Goal: Task Accomplishment & Management: Use online tool/utility

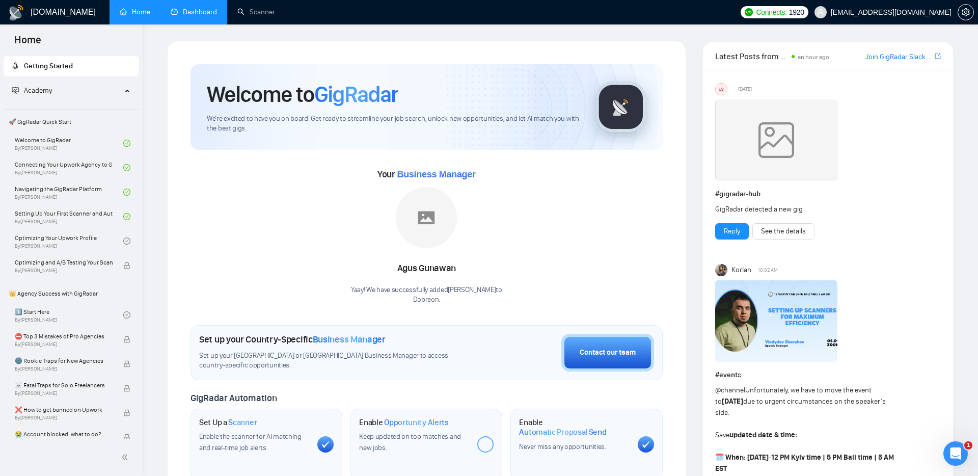
click at [203, 11] on link "Dashboard" at bounding box center [194, 12] width 46 height 9
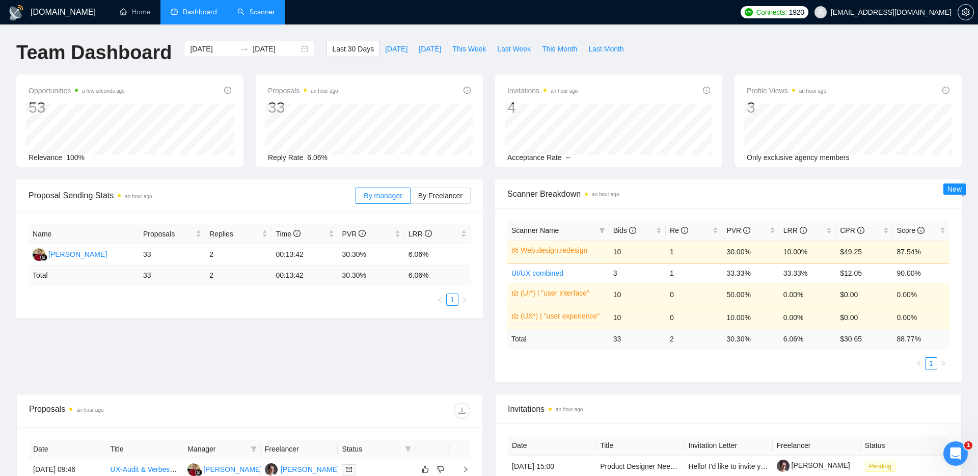
click at [256, 15] on link "Scanner" at bounding box center [256, 12] width 38 height 9
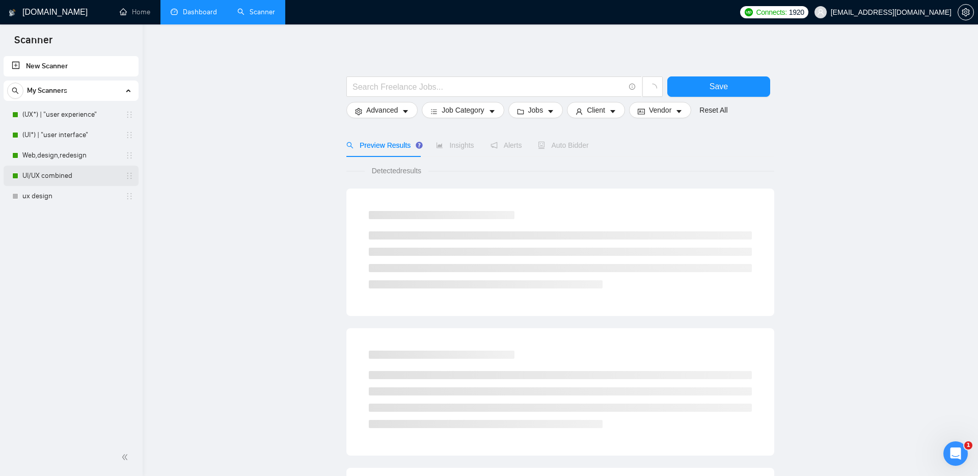
click at [55, 173] on link "UI/UX combined" at bounding box center [70, 176] width 97 height 20
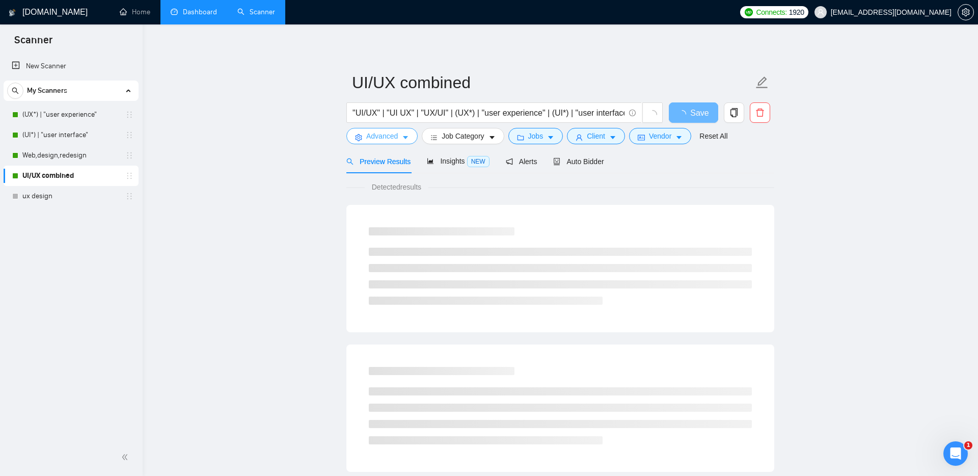
click at [387, 138] on span "Advanced" at bounding box center [382, 135] width 32 height 11
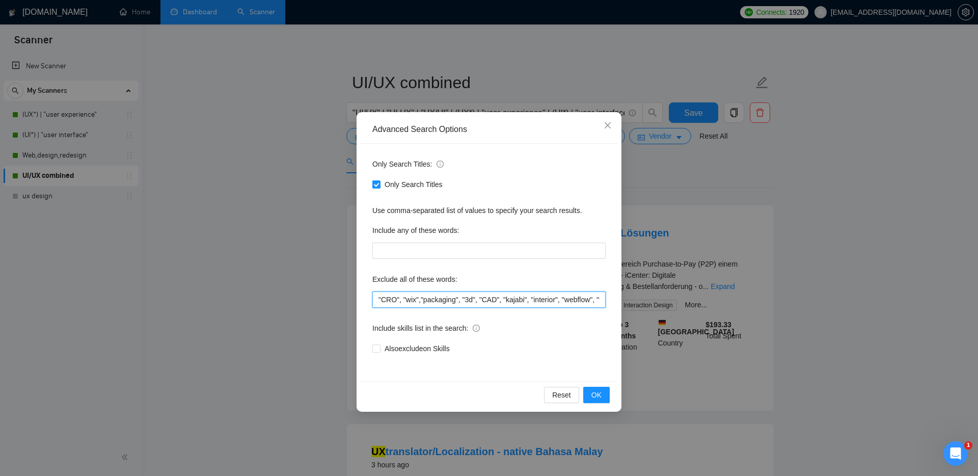
click at [377, 298] on input ""CRO", "wix","packaging", "3d", "CAD", "kajabi", "interior", "webflow", "framer…" at bounding box center [488, 299] width 233 height 16
type input ""translator", "localization", "CRO", "wix","packaging", "3d", "CAD", "kajabi", …"
click at [596, 393] on span "OK" at bounding box center [596, 394] width 10 height 11
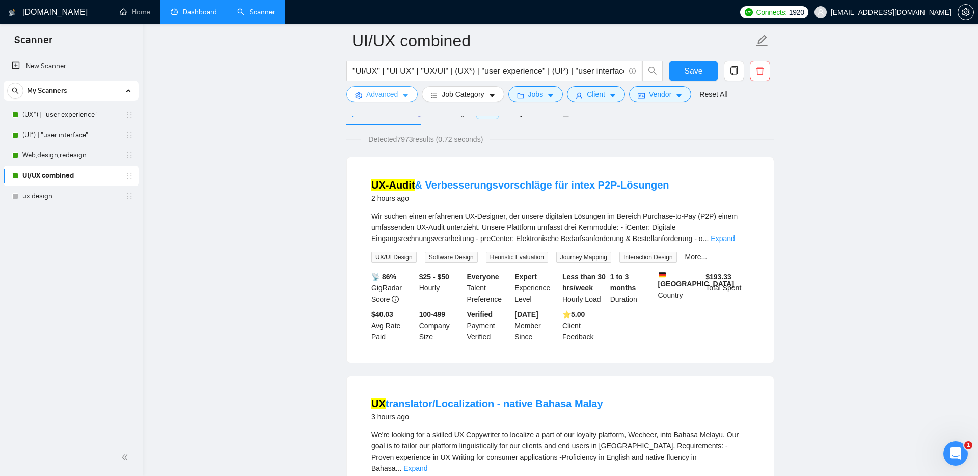
scroll to position [64, 0]
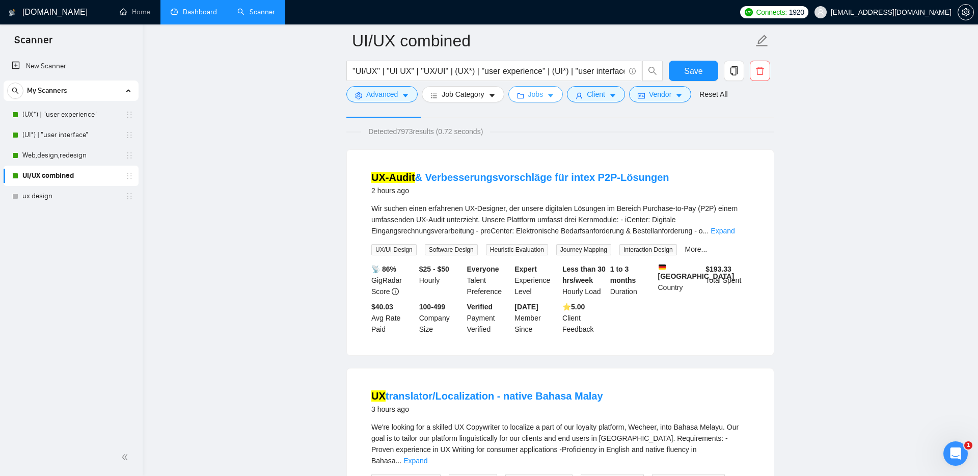
click at [542, 92] on span "Jobs" at bounding box center [535, 94] width 15 height 11
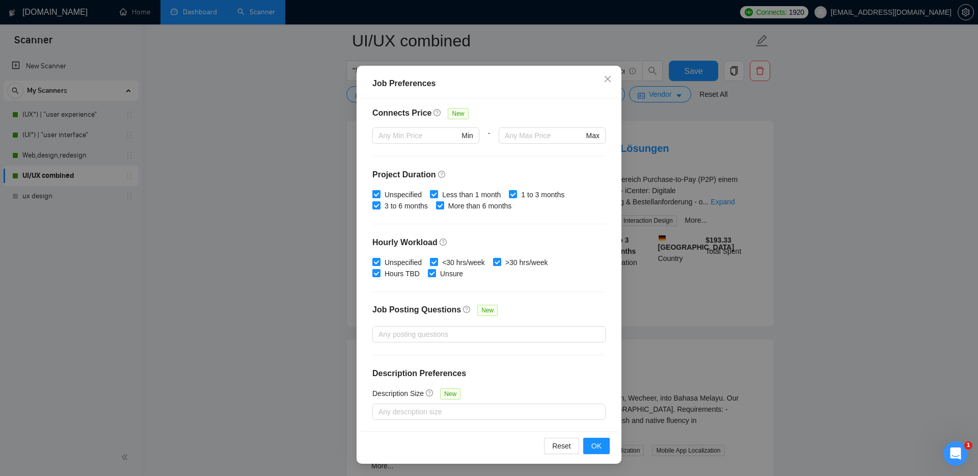
scroll to position [113, 0]
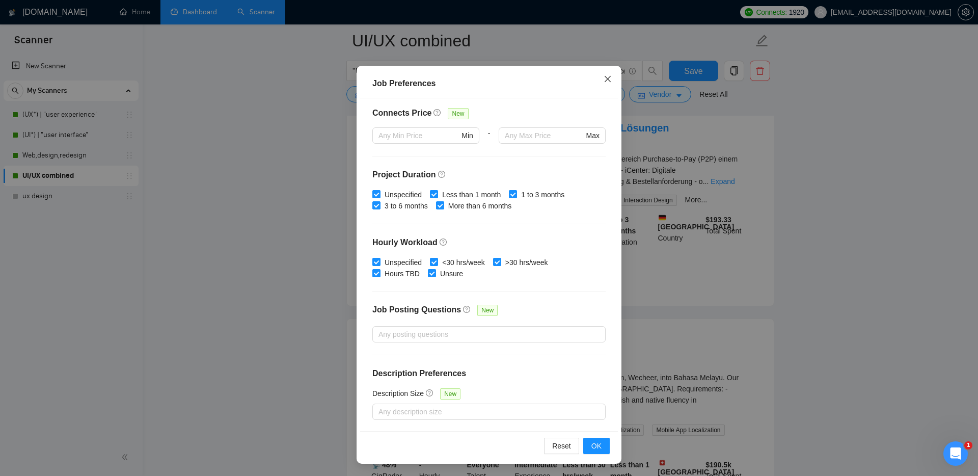
click at [608, 77] on icon "close" at bounding box center [608, 79] width 8 height 8
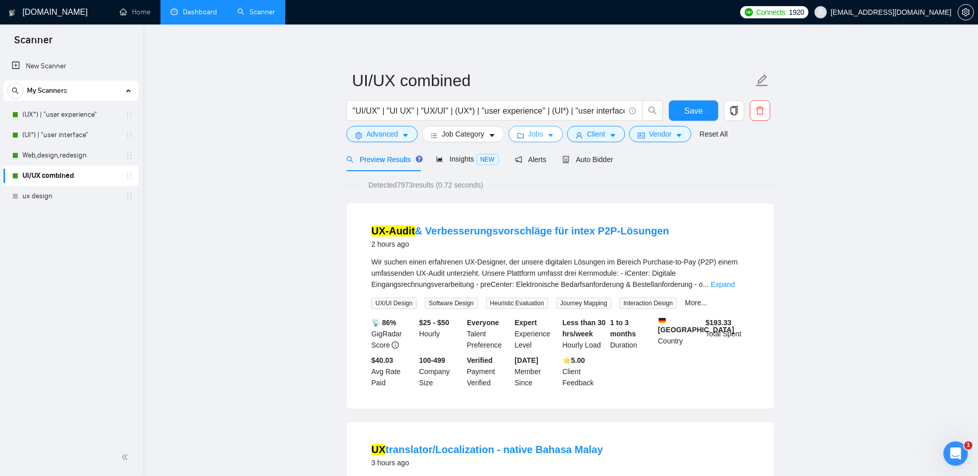
scroll to position [0, 0]
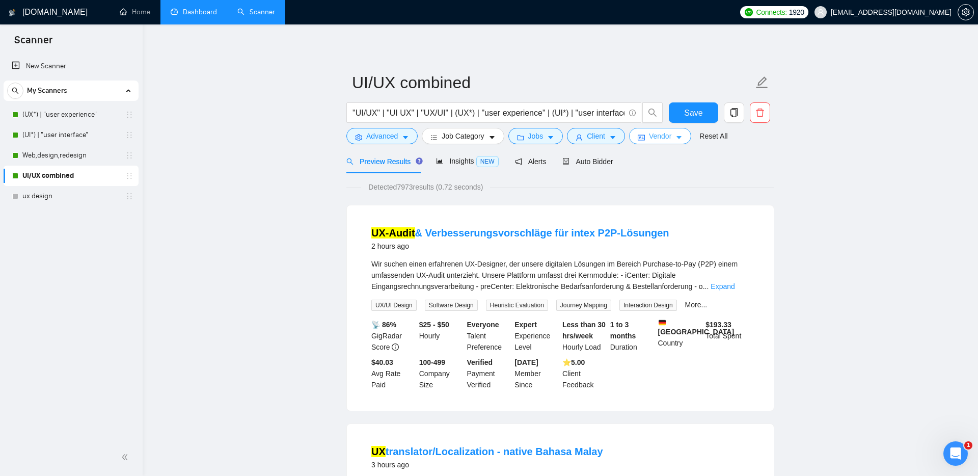
click at [665, 137] on span "Vendor" at bounding box center [660, 135] width 22 height 11
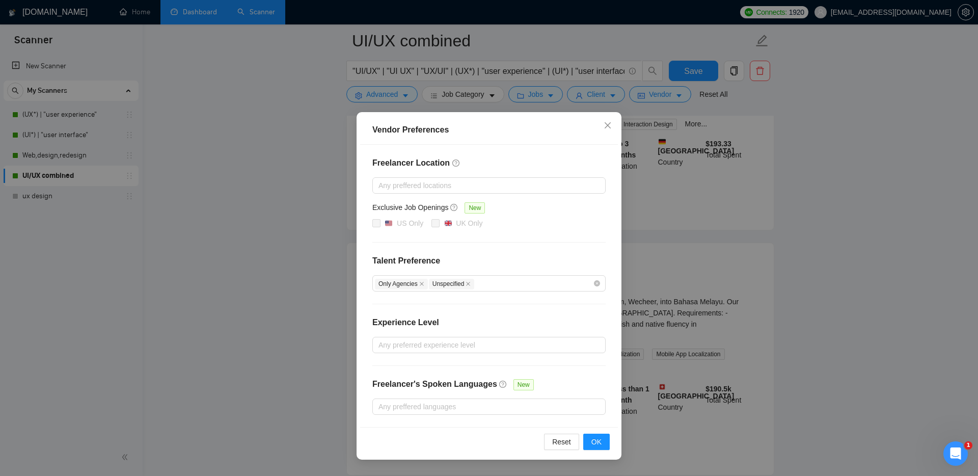
scroll to position [224, 0]
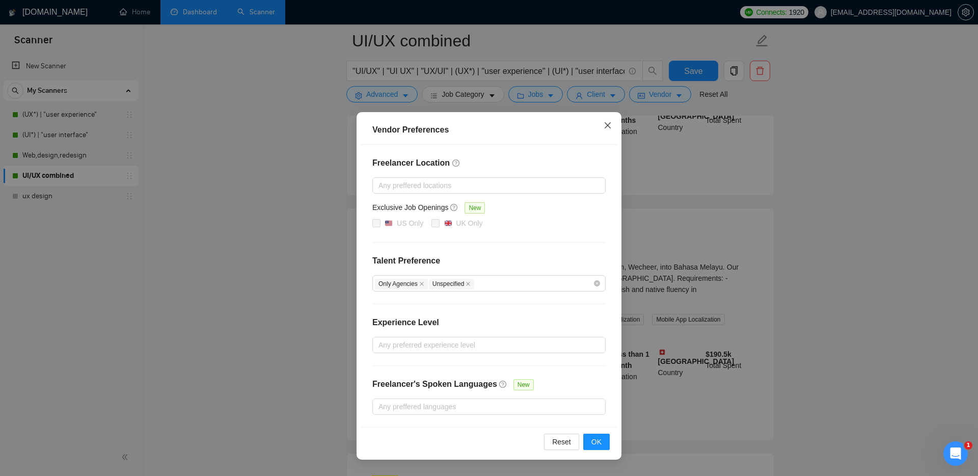
click at [610, 124] on icon "close" at bounding box center [608, 125] width 8 height 8
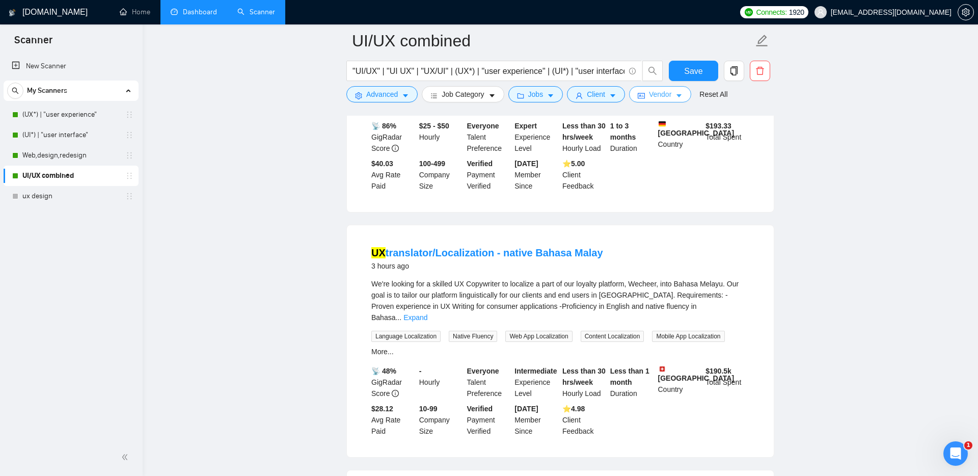
scroll to position [203, 0]
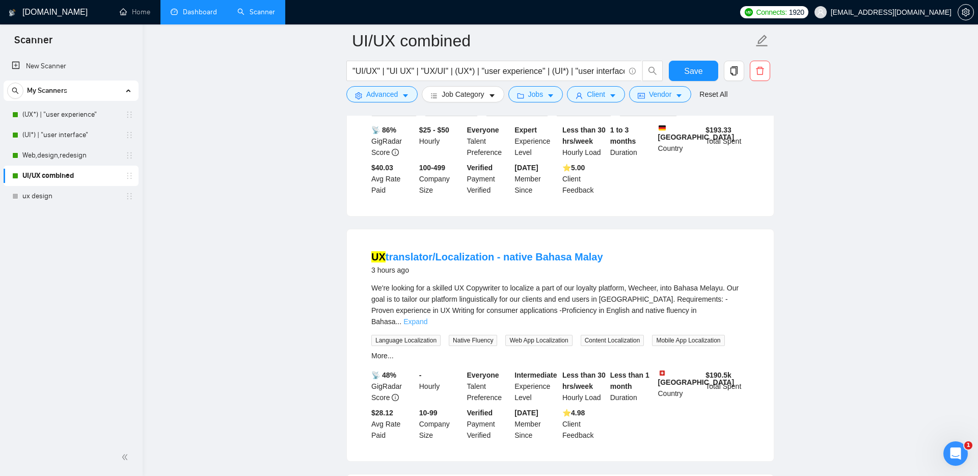
click at [427, 317] on link "Expand" at bounding box center [415, 321] width 24 height 8
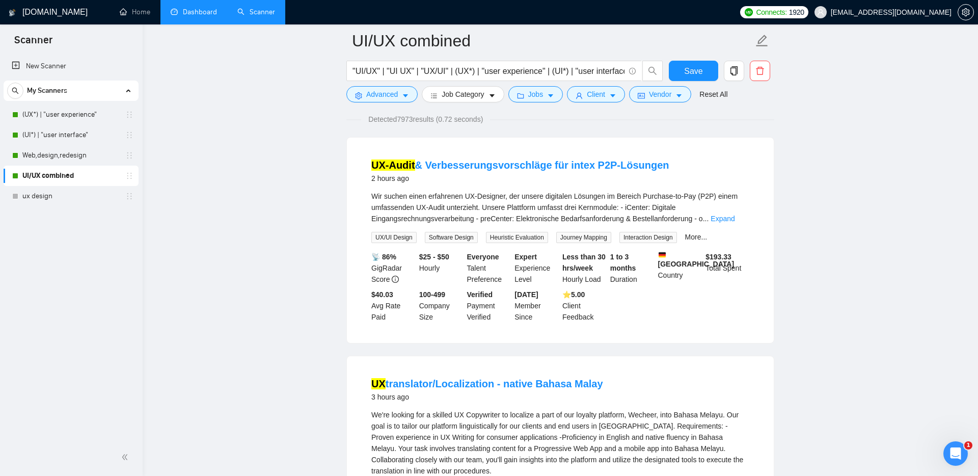
scroll to position [0, 0]
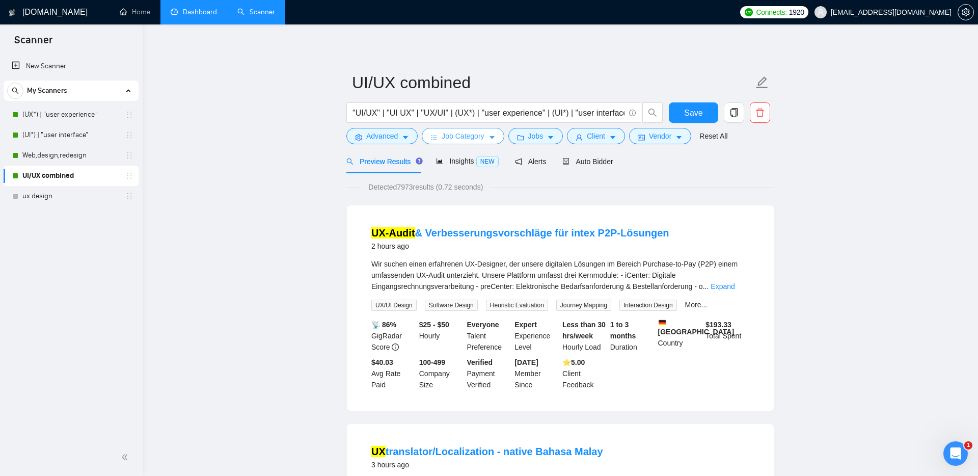
click at [462, 138] on span "Job Category" at bounding box center [463, 135] width 42 height 11
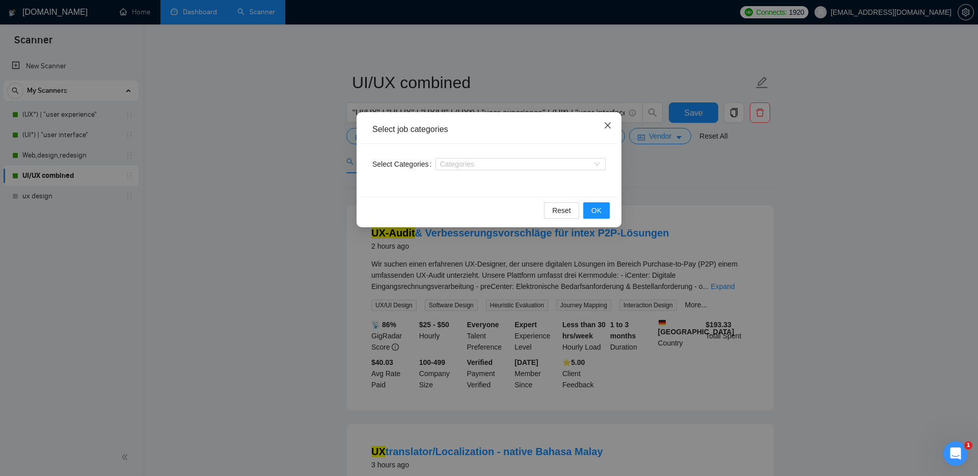
click at [611, 126] on icon "close" at bounding box center [608, 125] width 8 height 8
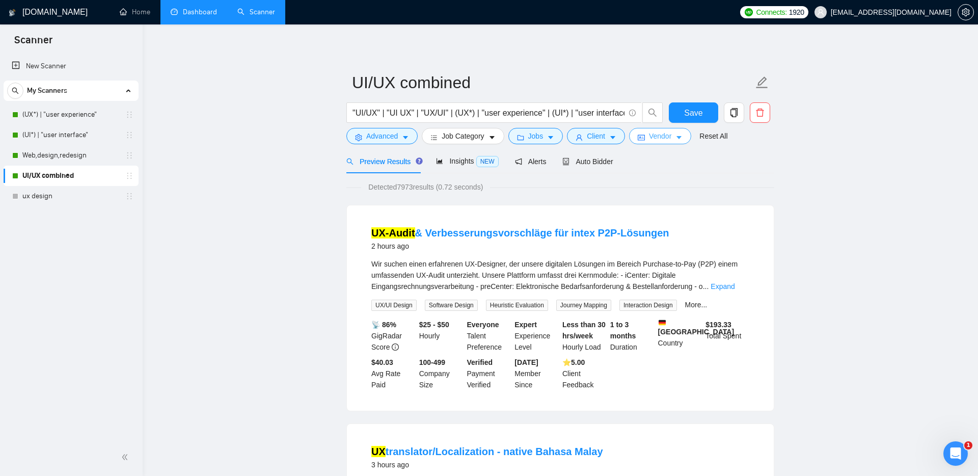
click at [656, 136] on span "Vendor" at bounding box center [660, 135] width 22 height 11
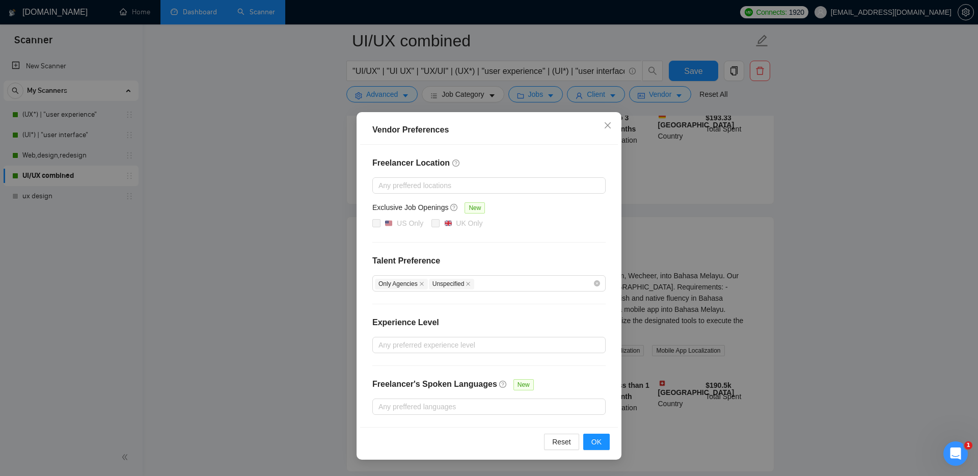
scroll to position [224, 0]
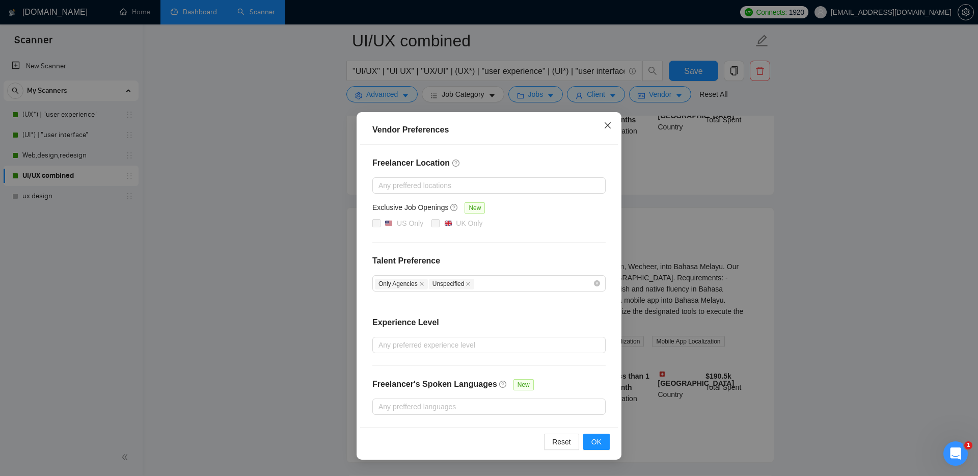
click at [605, 128] on icon "close" at bounding box center [608, 125] width 6 height 6
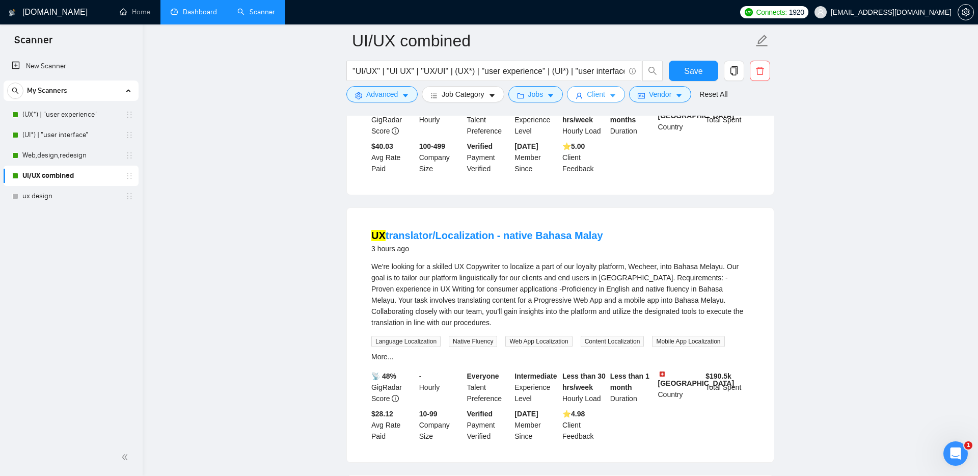
click at [598, 101] on button "Client" at bounding box center [596, 94] width 58 height 16
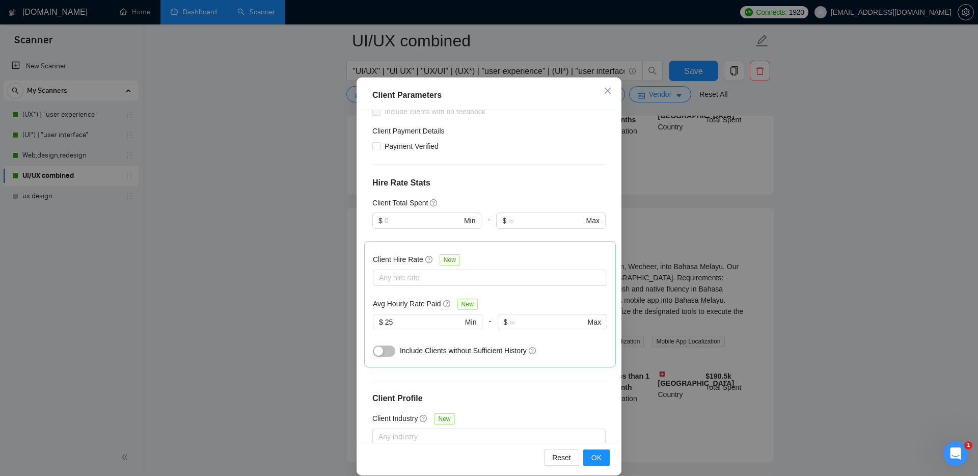
scroll to position [54, 0]
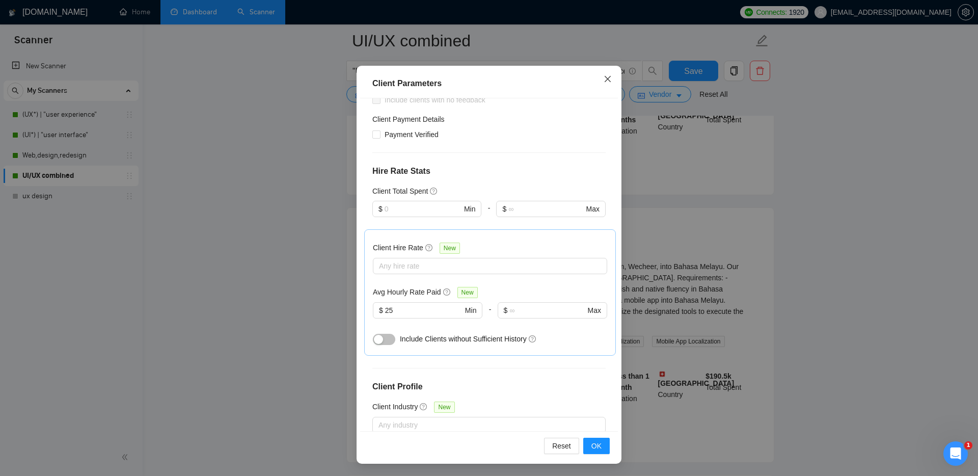
click at [609, 78] on icon "close" at bounding box center [608, 78] width 6 height 6
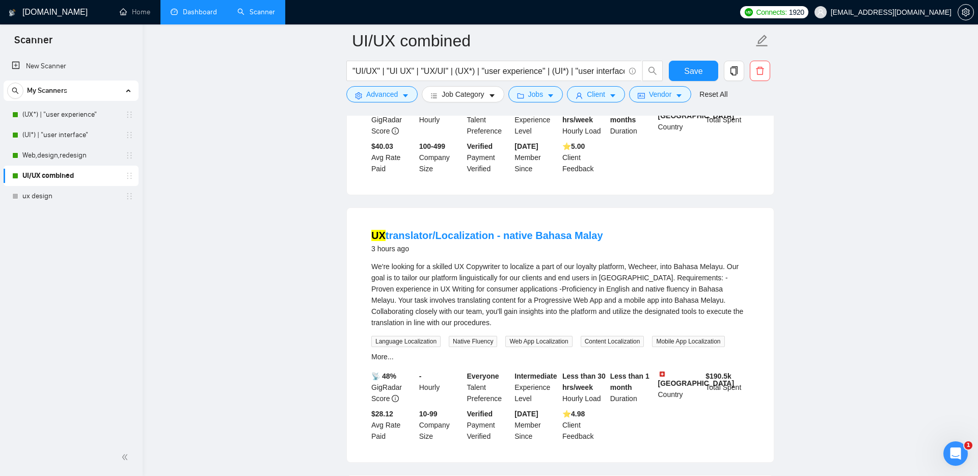
scroll to position [0, 0]
click at [551, 93] on icon "caret-down" at bounding box center [550, 95] width 7 height 7
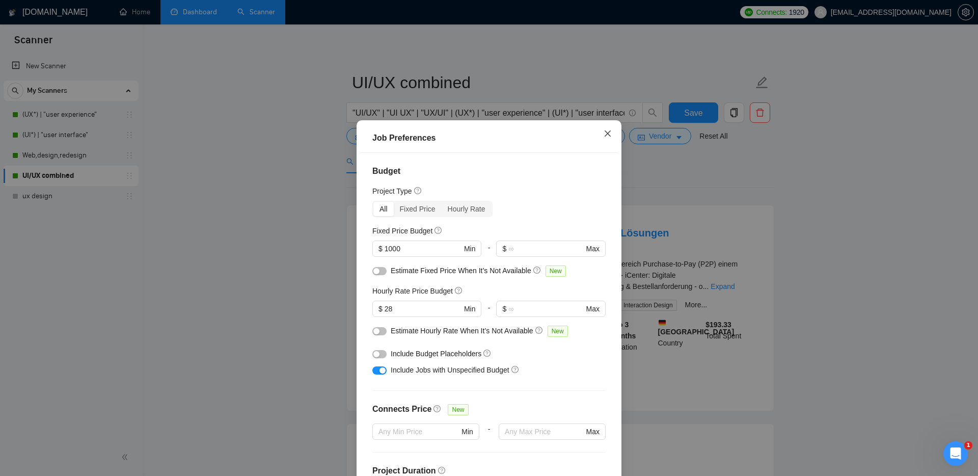
click at [610, 131] on icon "close" at bounding box center [608, 133] width 6 height 6
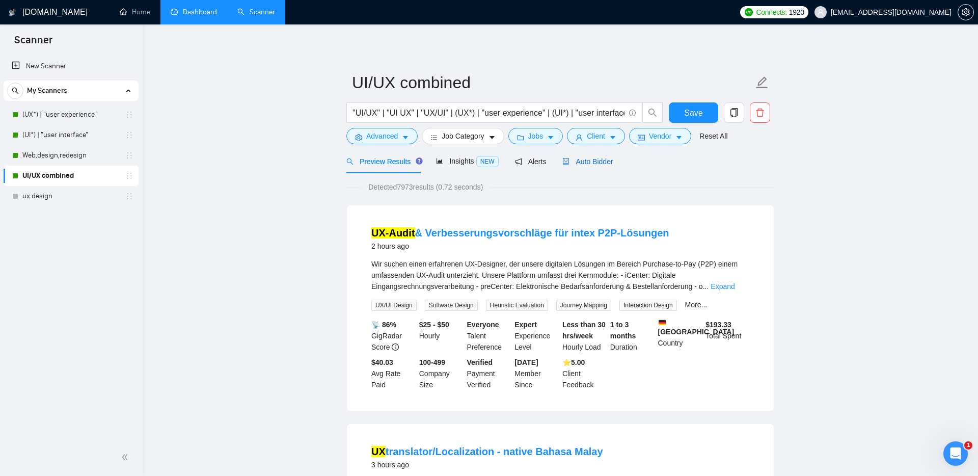
click at [578, 166] on div "Auto Bidder" at bounding box center [587, 161] width 50 height 11
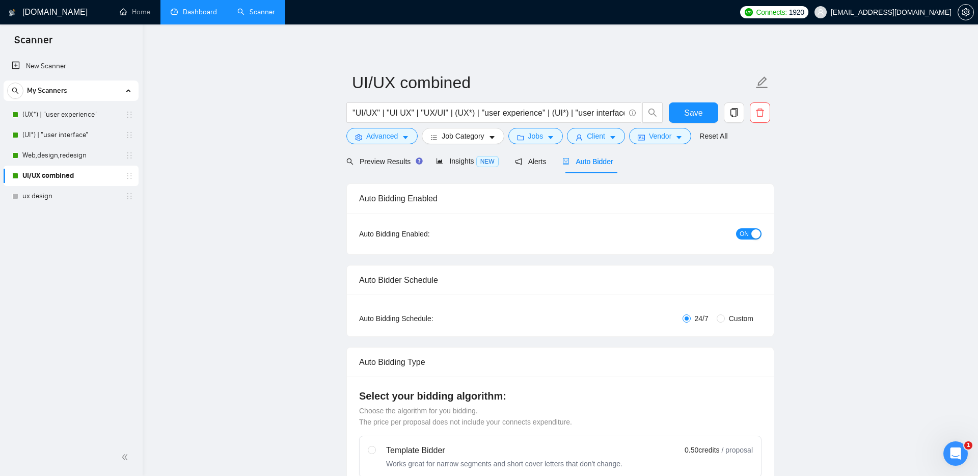
checkbox input "true"
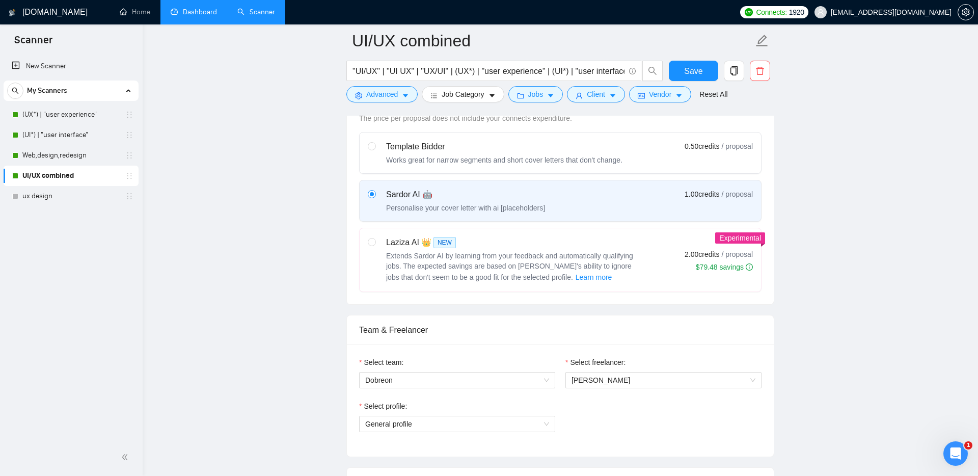
scroll to position [311, 0]
click at [376, 251] on div "Laziza AI 👑 NEW Extends Sardor AI by learning from your feedback and automatica…" at bounding box center [504, 260] width 273 height 47
click at [375, 246] on input "radio" at bounding box center [371, 242] width 7 height 7
radio input "true"
radio input "false"
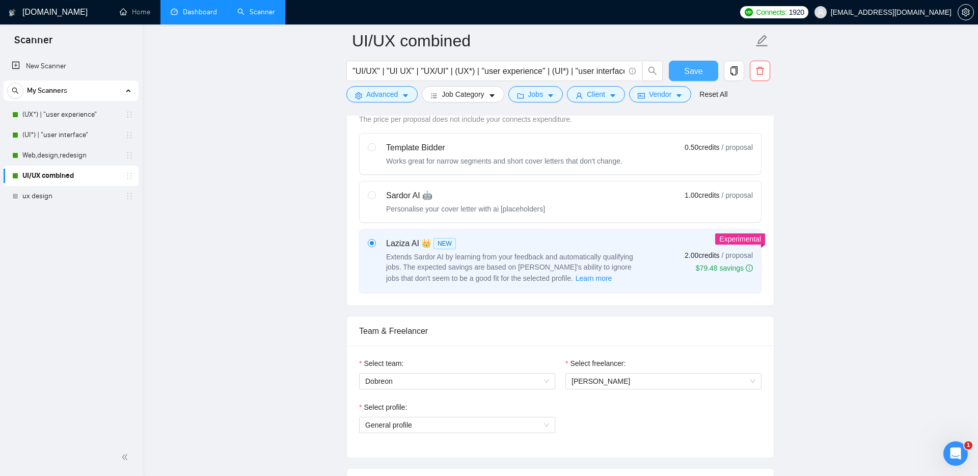
click at [682, 72] on button "Save" at bounding box center [693, 71] width 49 height 20
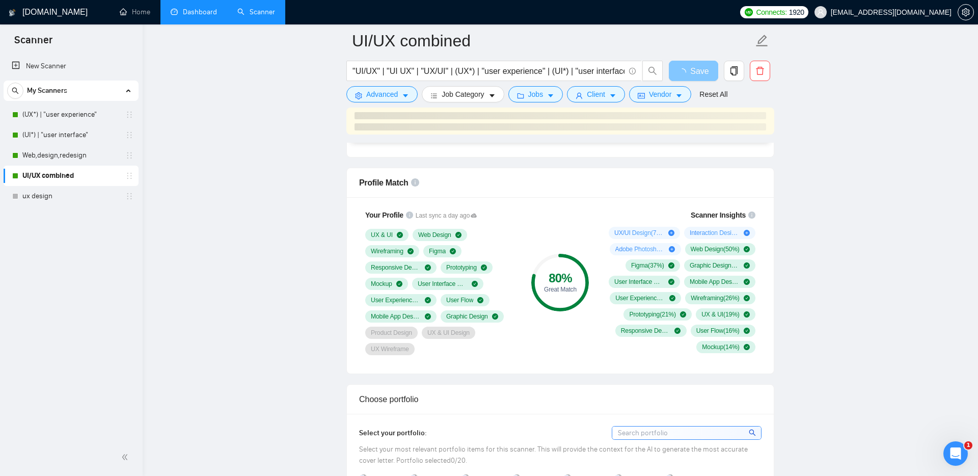
scroll to position [639, 0]
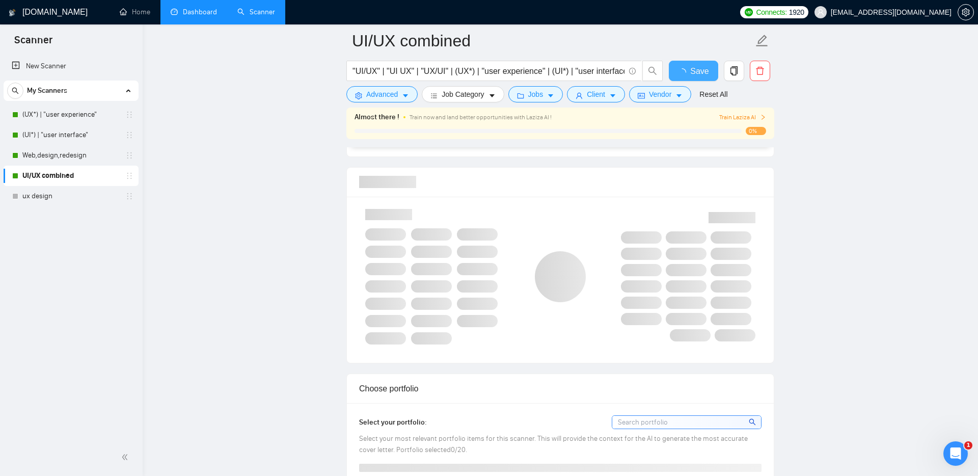
checkbox input "true"
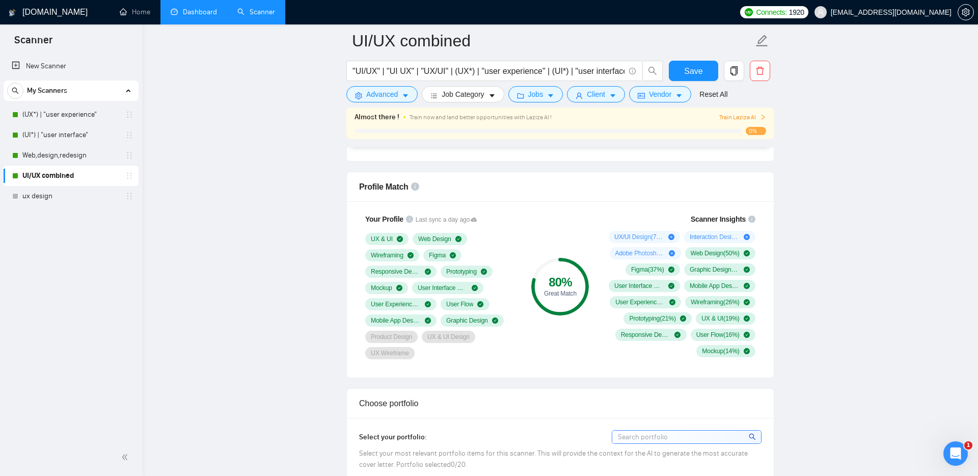
click at [196, 10] on link "Dashboard" at bounding box center [194, 12] width 46 height 9
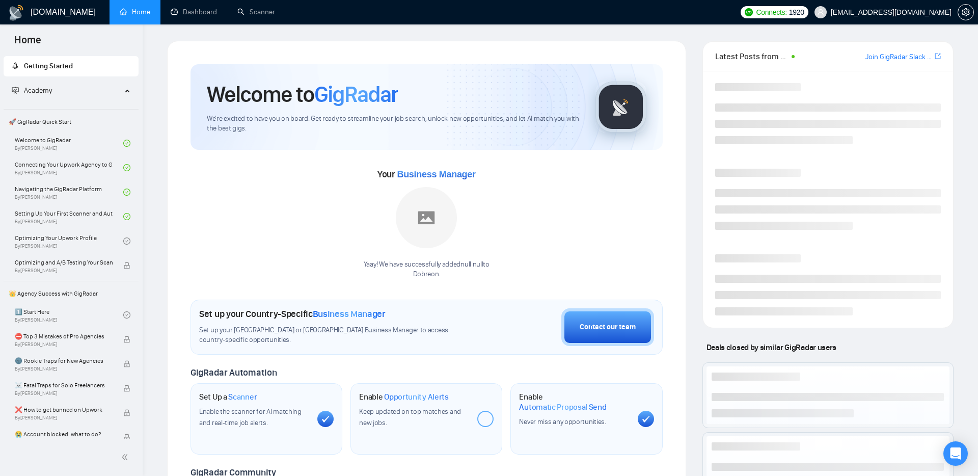
click at [786, 12] on span "Connects:" at bounding box center [771, 12] width 31 height 11
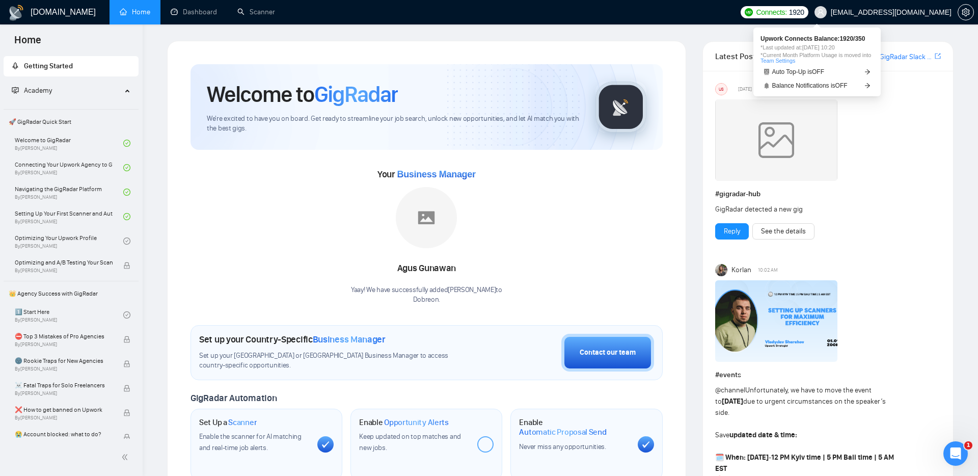
click at [786, 10] on span "Connects:" at bounding box center [771, 12] width 31 height 11
click at [971, 15] on span "setting" at bounding box center [965, 12] width 15 height 8
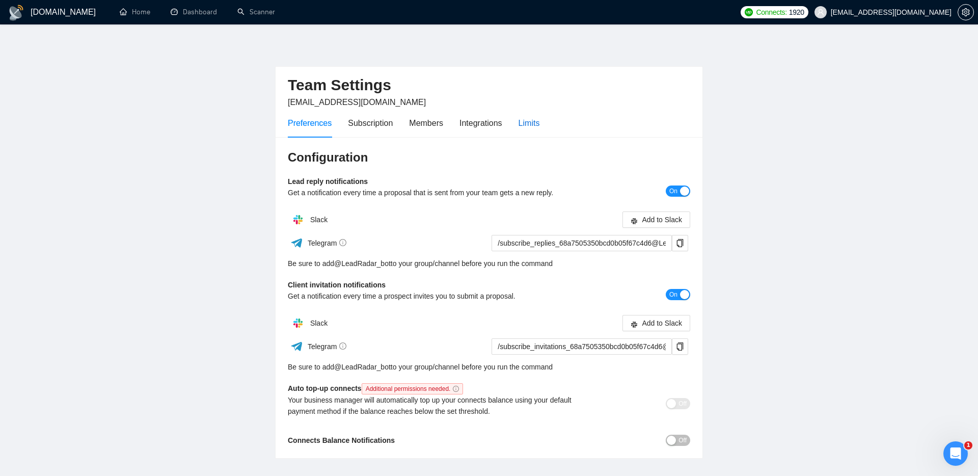
click at [536, 127] on div "Limits" at bounding box center [528, 123] width 21 height 13
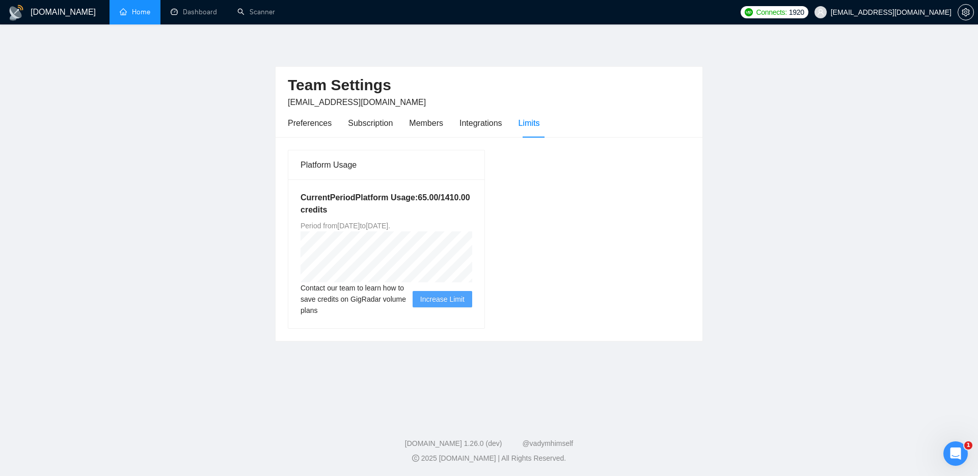
click at [140, 14] on link "Home" at bounding box center [135, 12] width 31 height 9
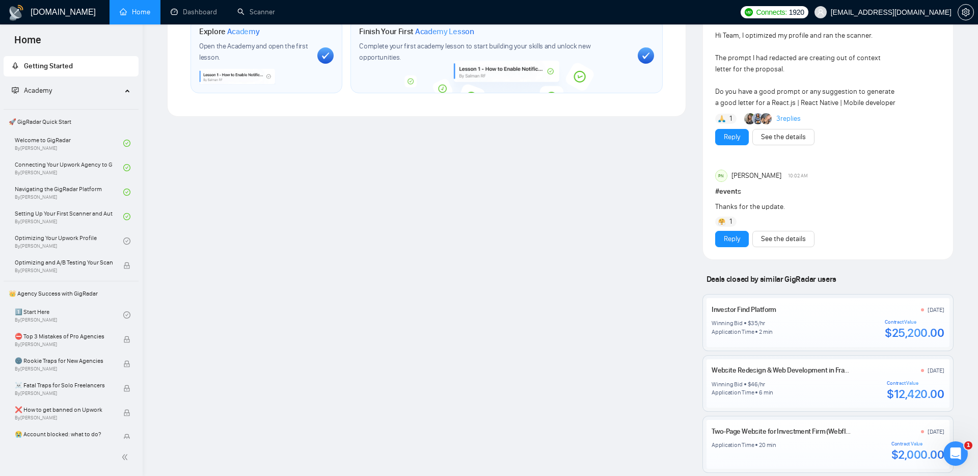
scroll to position [798, 0]
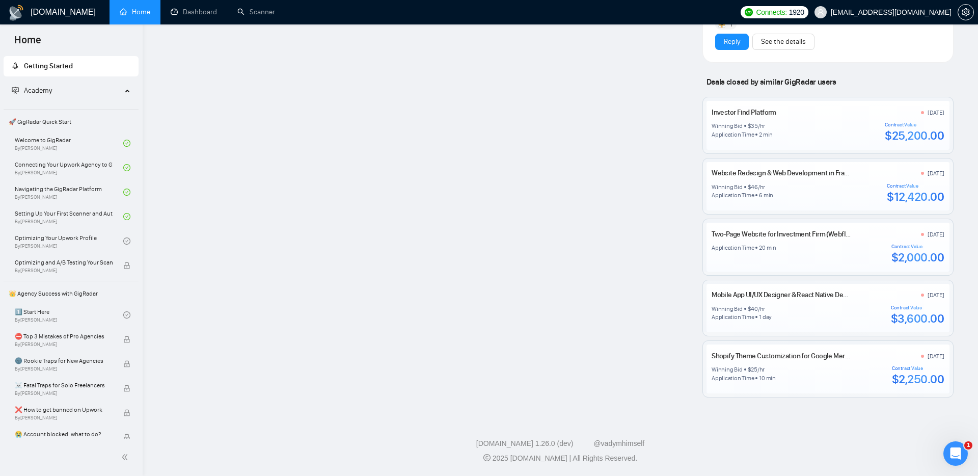
click at [124, 93] on div "Academy" at bounding box center [71, 90] width 135 height 20
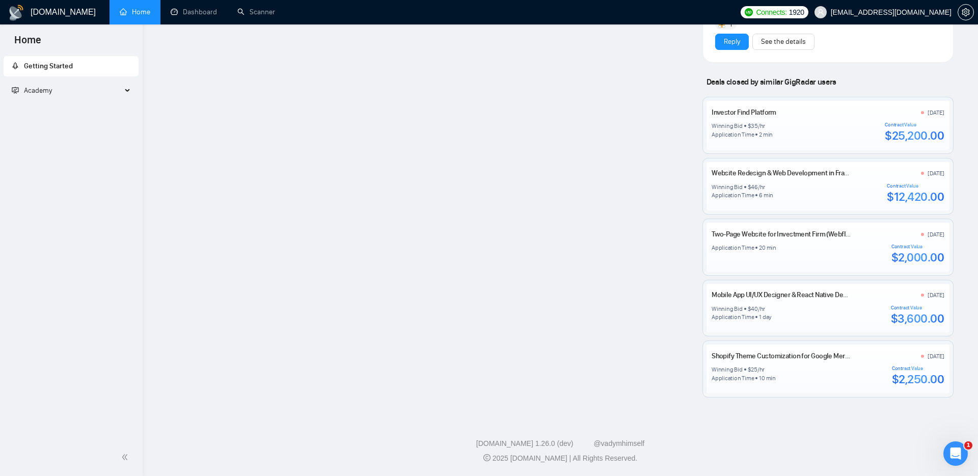
click at [124, 93] on div "Academy" at bounding box center [71, 90] width 135 height 20
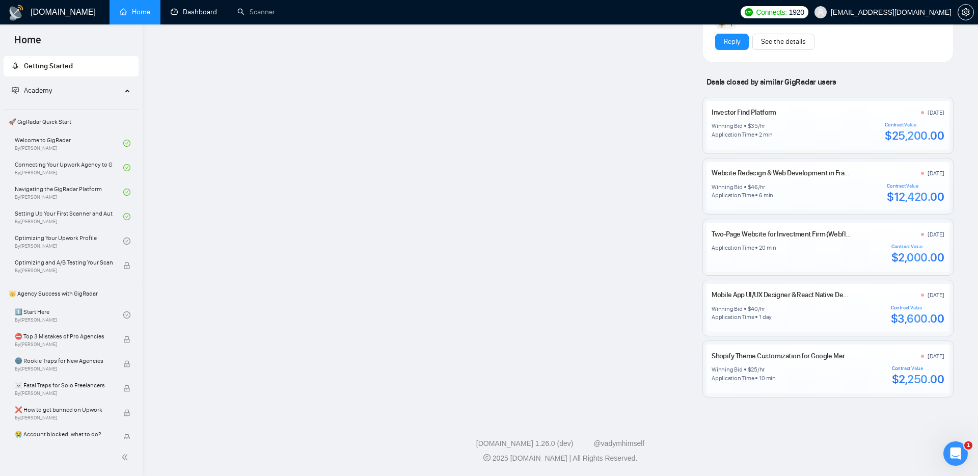
click at [272, 8] on link "Scanner" at bounding box center [256, 12] width 38 height 9
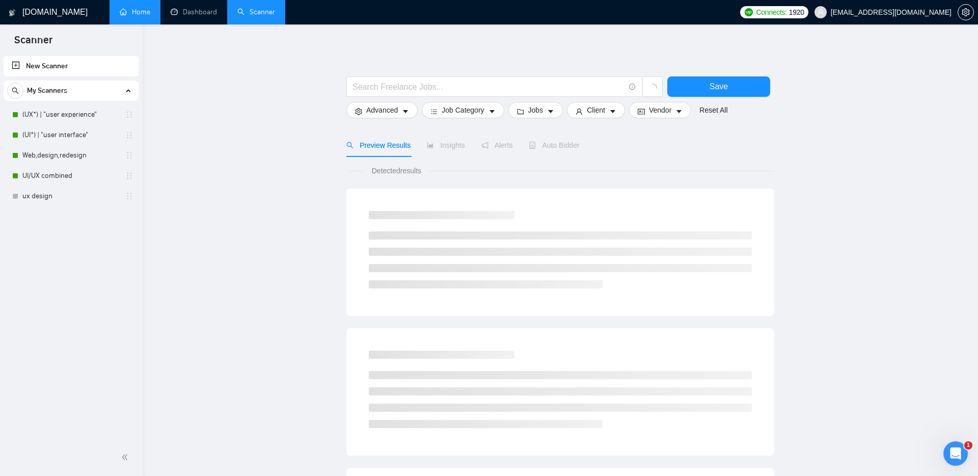
click at [564, 136] on div "Auto Bidder" at bounding box center [554, 144] width 50 height 23
click at [565, 148] on span "Auto Bidder" at bounding box center [563, 145] width 50 height 8
click at [50, 113] on link "(UX*) | "user experience"" at bounding box center [70, 114] width 97 height 20
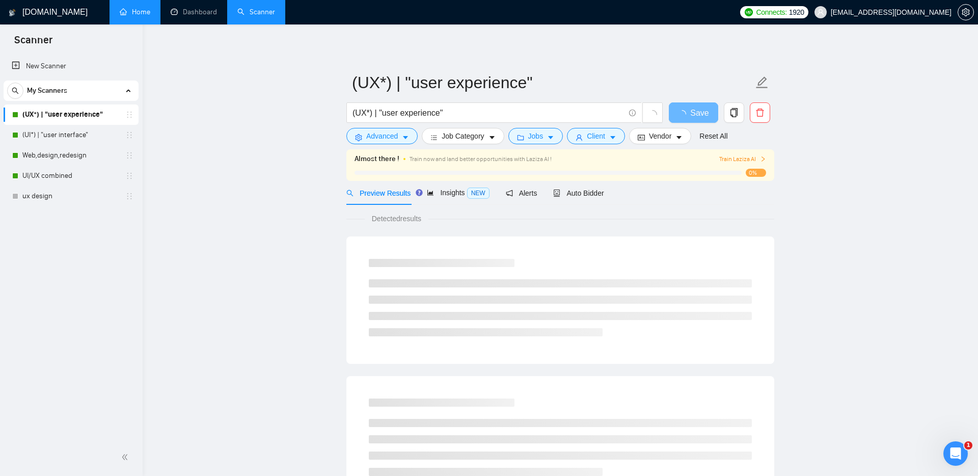
click at [583, 190] on span "Auto Bidder" at bounding box center [578, 193] width 50 height 8
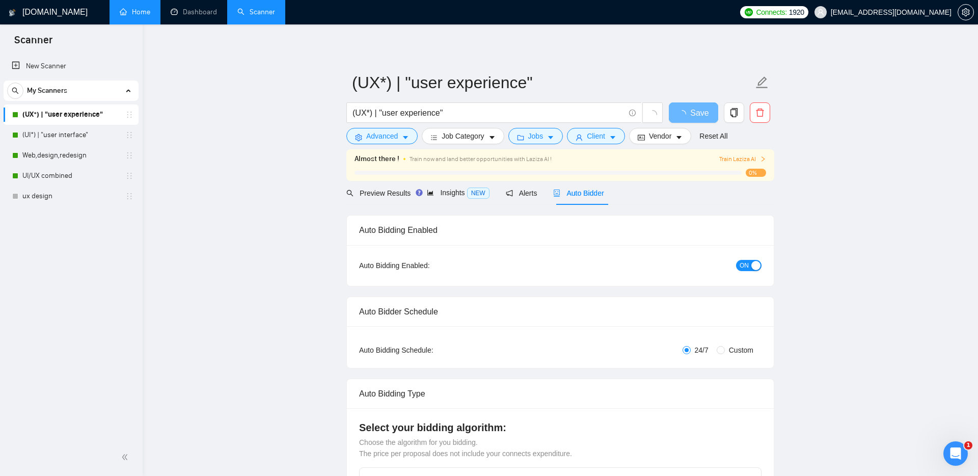
checkbox input "true"
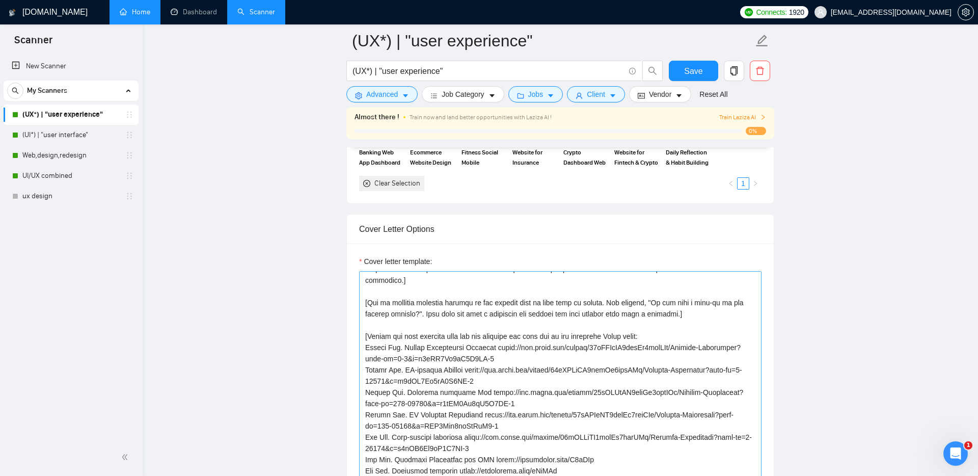
scroll to position [95, 0]
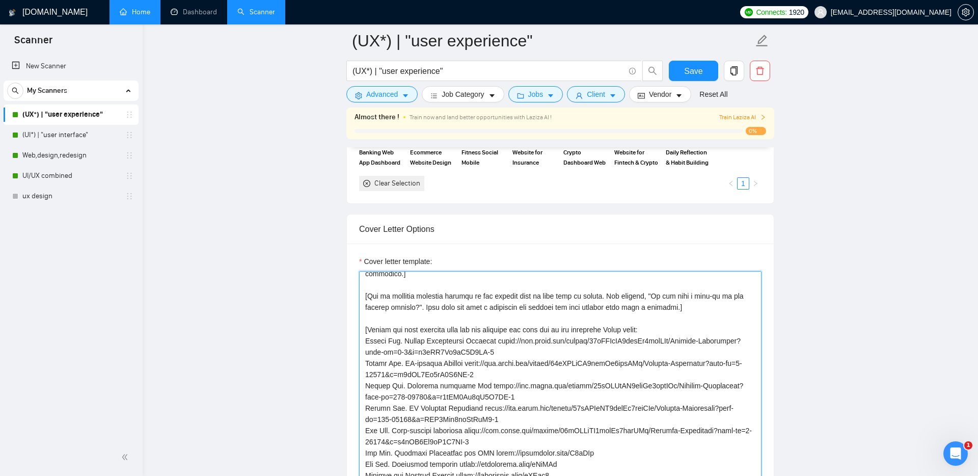
click at [436, 346] on textarea "Cover letter template:" at bounding box center [560, 385] width 402 height 229
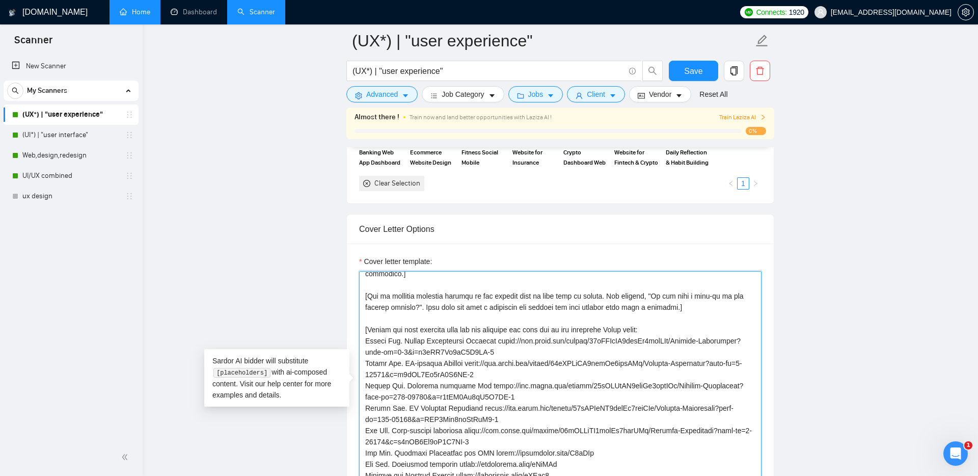
click at [439, 317] on textarea "Cover letter template:" at bounding box center [560, 385] width 402 height 229
drag, startPoint x: 362, startPoint y: 329, endPoint x: 510, endPoint y: 412, distance: 170.3
click at [510, 412] on textarea "Cover letter template:" at bounding box center [560, 385] width 402 height 229
